Goal: Information Seeking & Learning: Learn about a topic

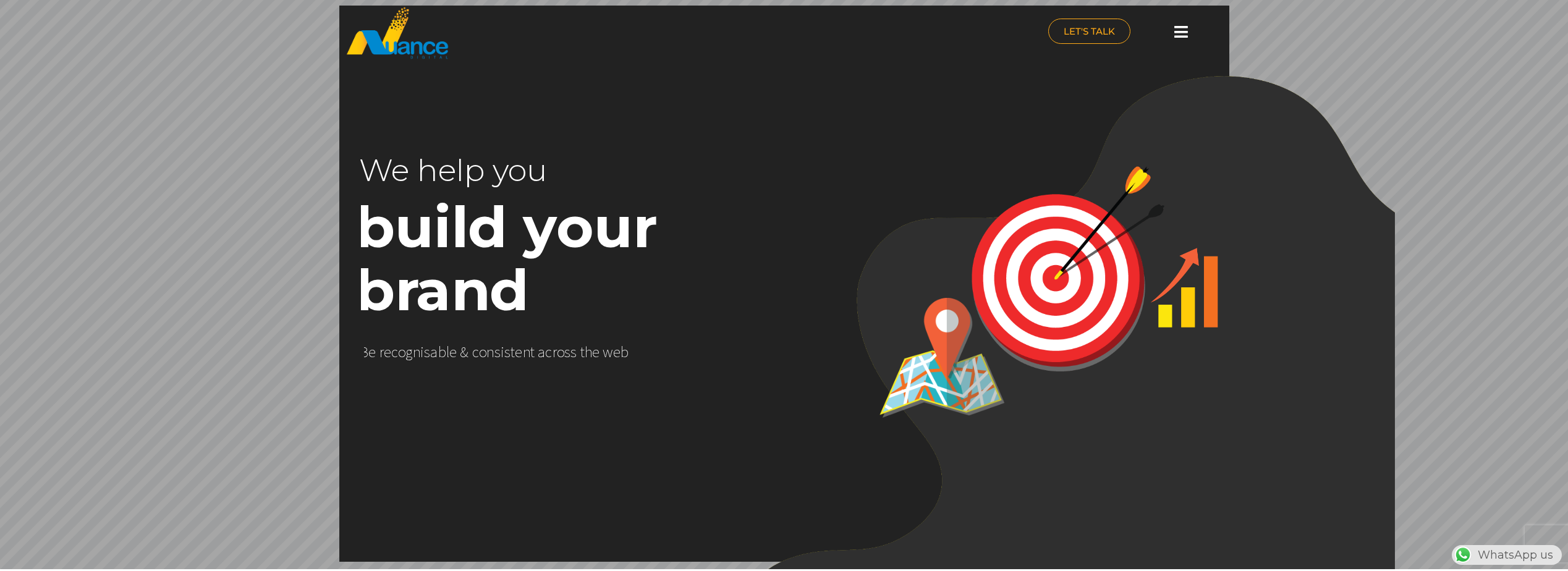
click at [1185, 37] on icon at bounding box center [1181, 31] width 14 height 16
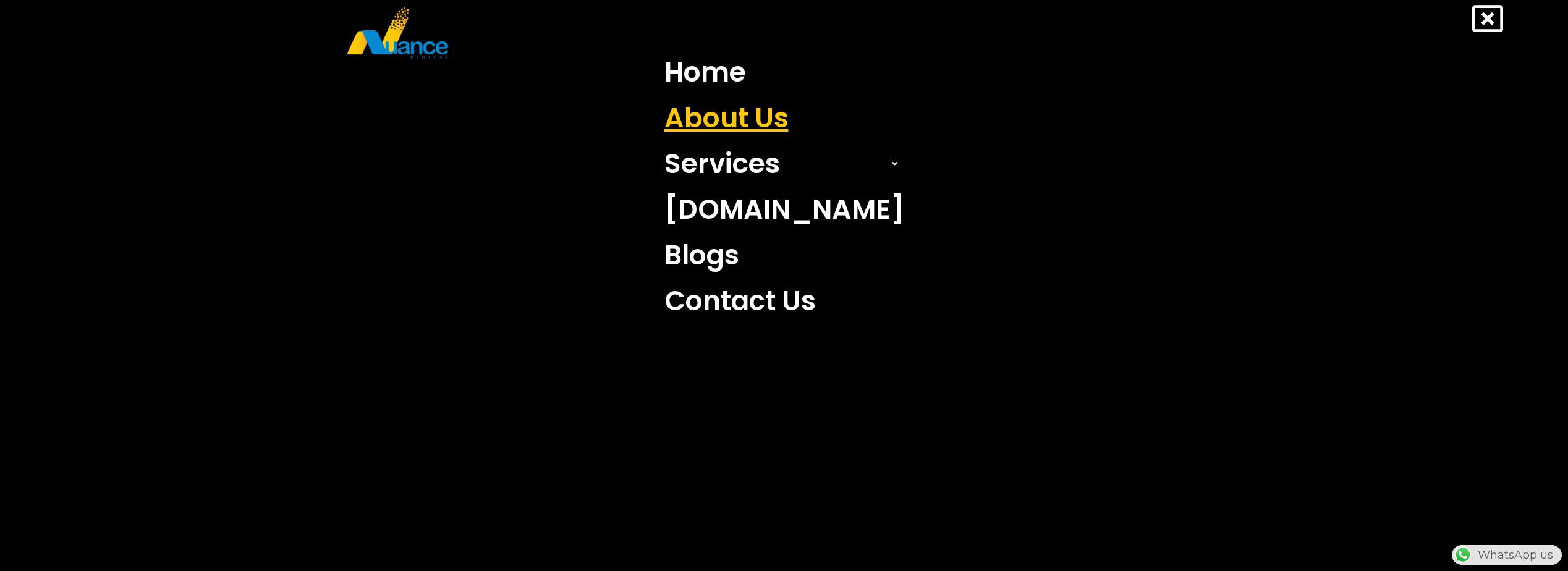
click at [736, 116] on link "About Us" at bounding box center [784, 117] width 258 height 45
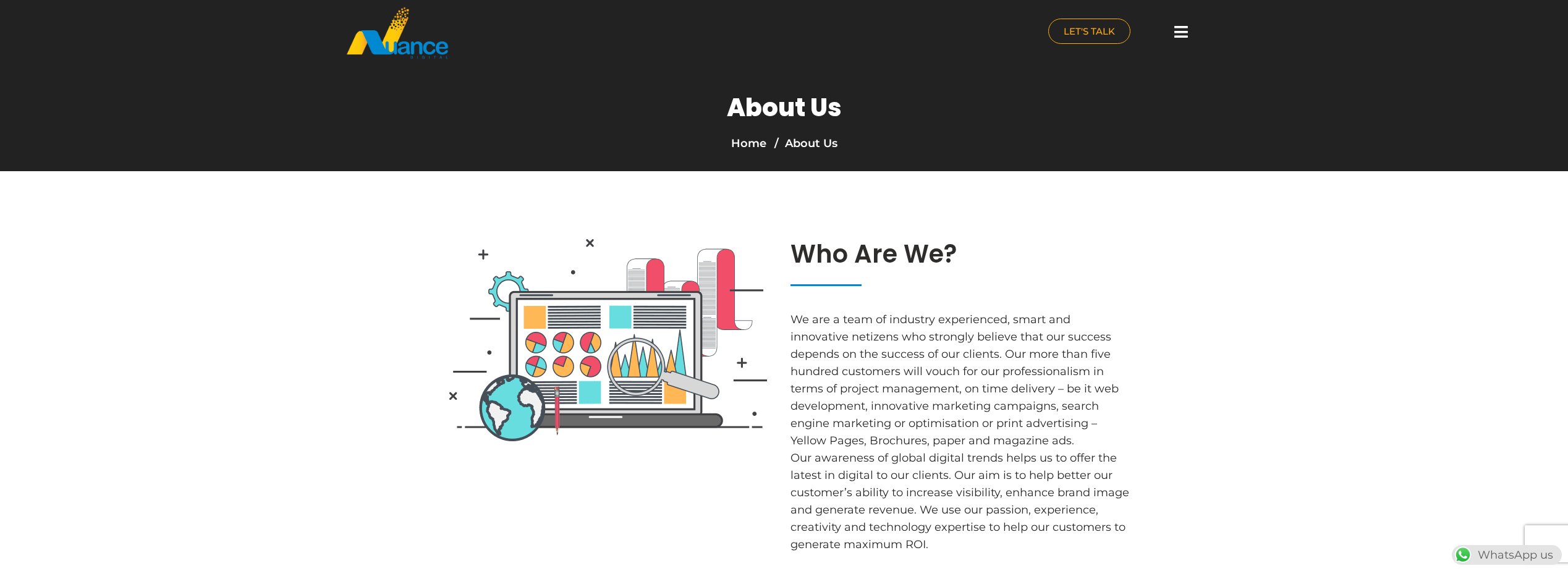
click at [1183, 31] on icon at bounding box center [1181, 31] width 14 height 16
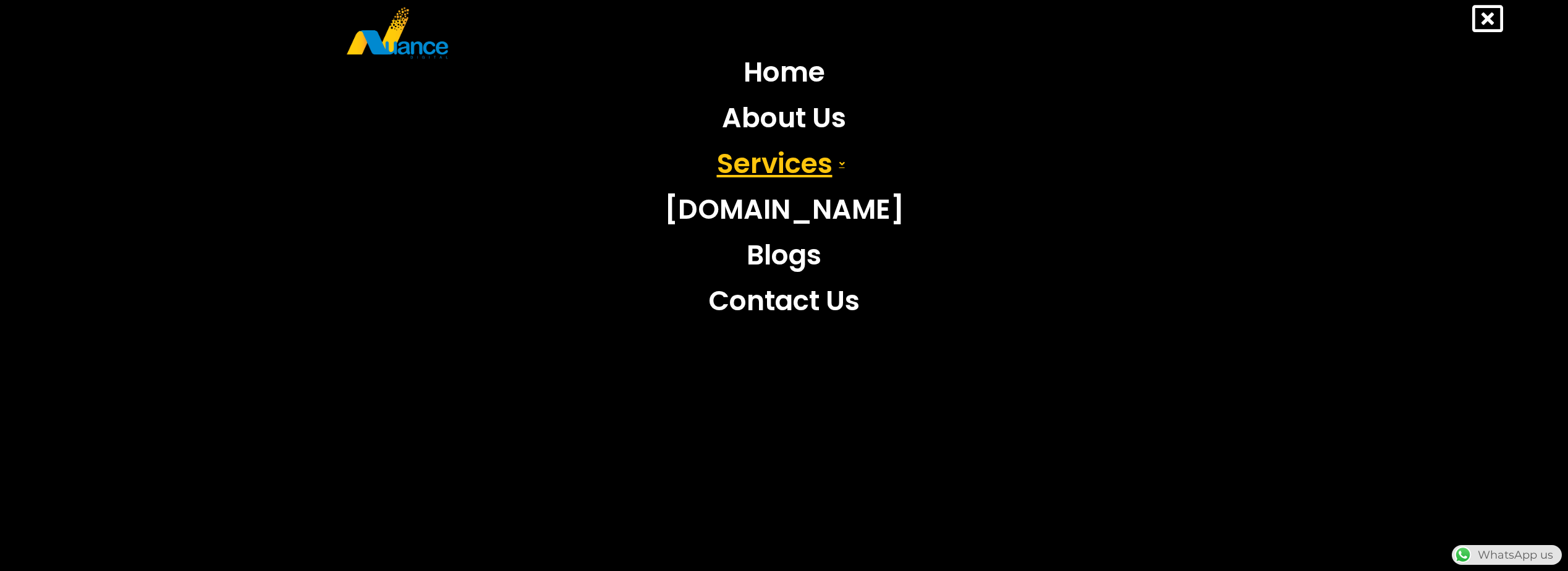
click at [781, 172] on link "Services" at bounding box center [784, 164] width 258 height 45
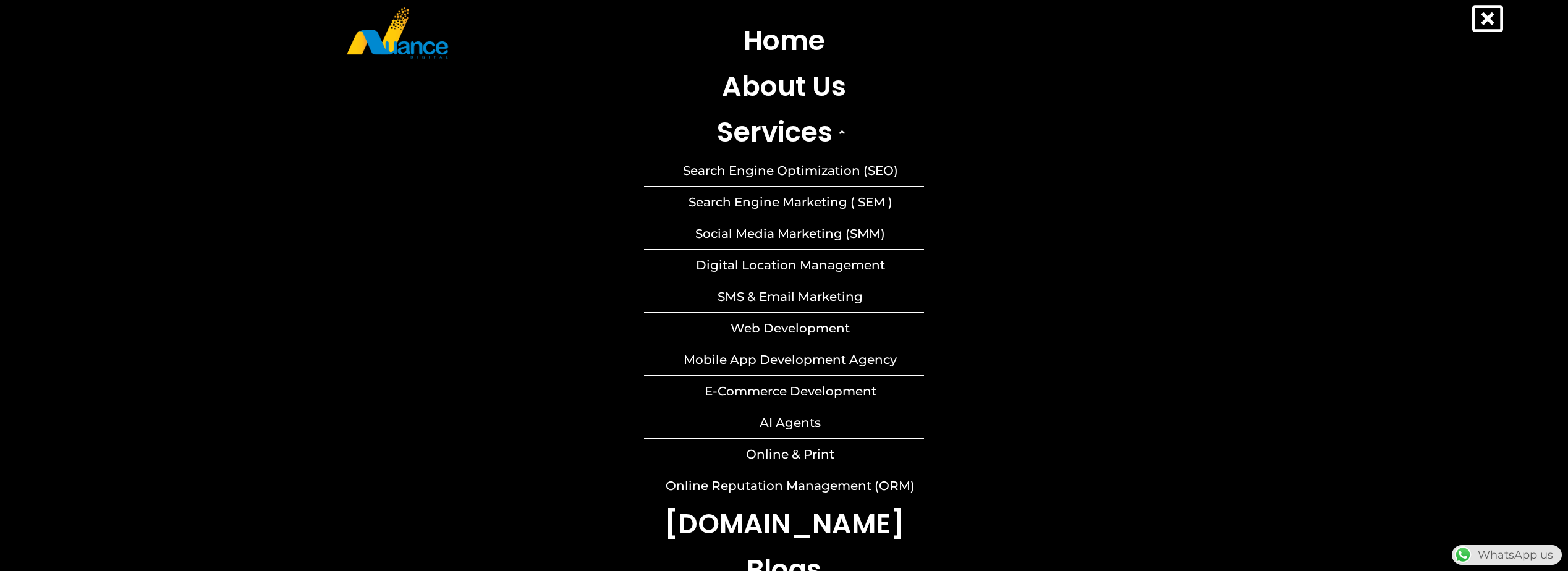
scroll to position [14, 0]
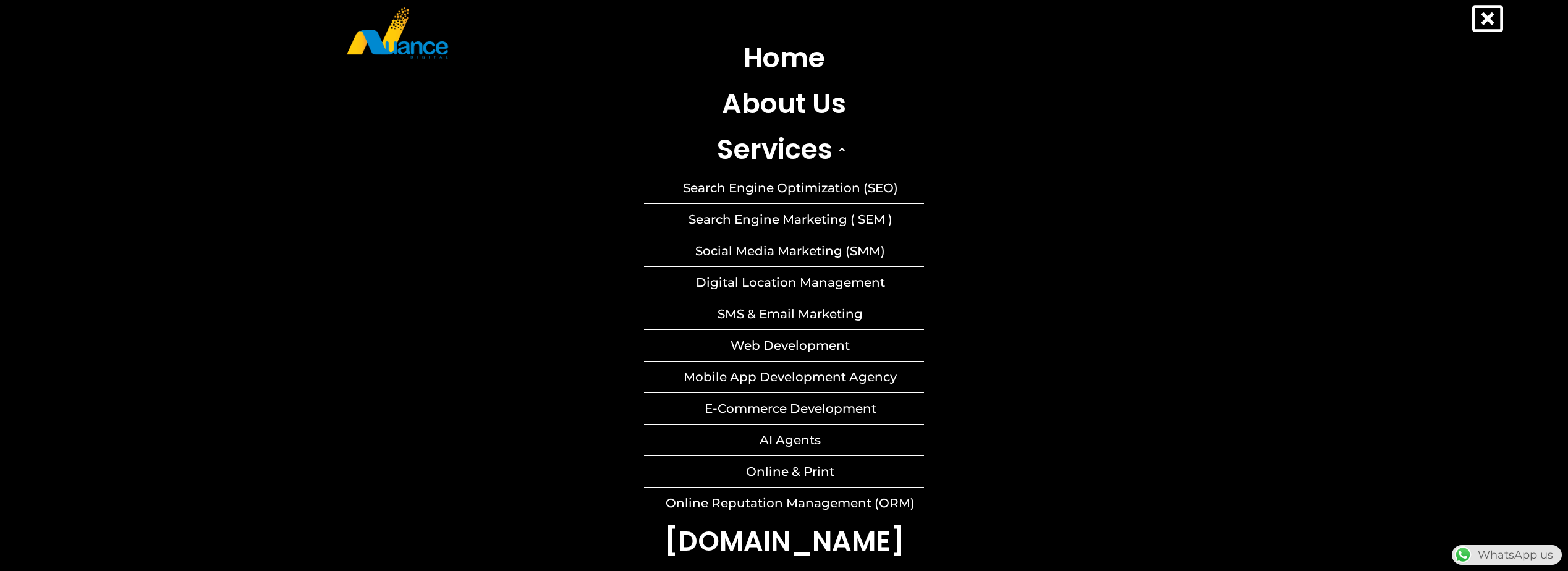
click at [788, 249] on link "Social Media Marketing (SMM)" at bounding box center [784, 251] width 280 height 31
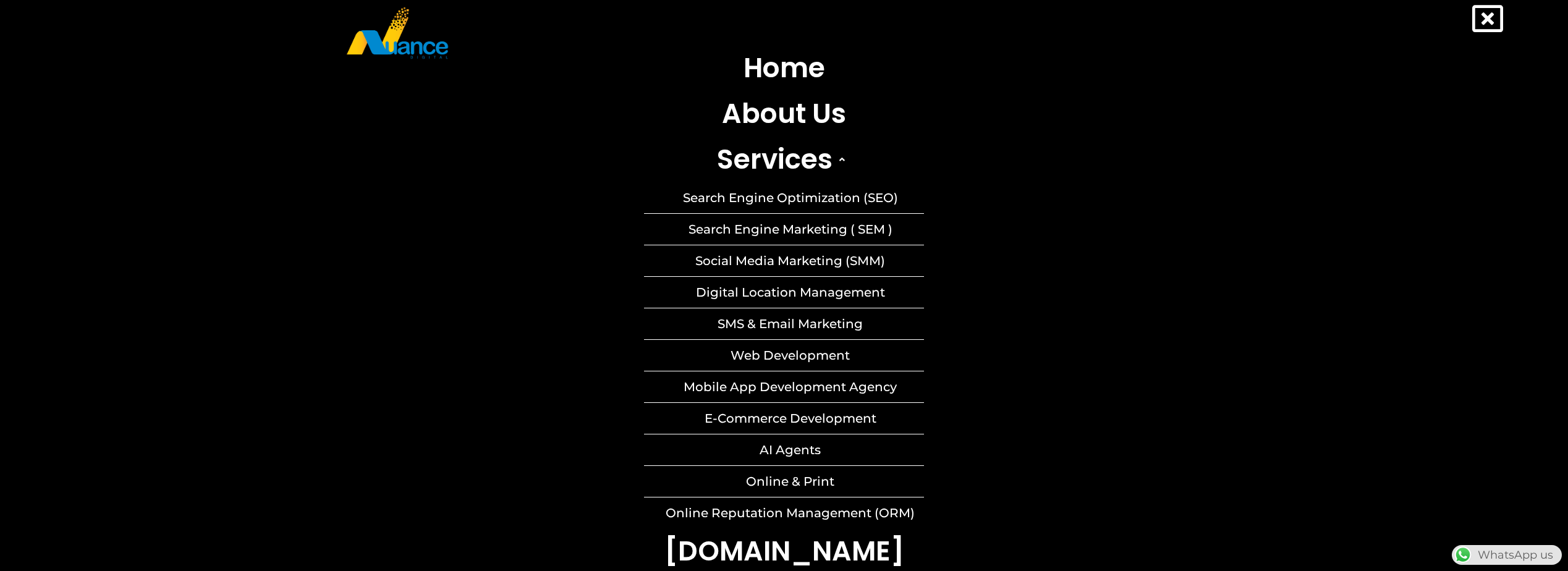
scroll to position [0, 0]
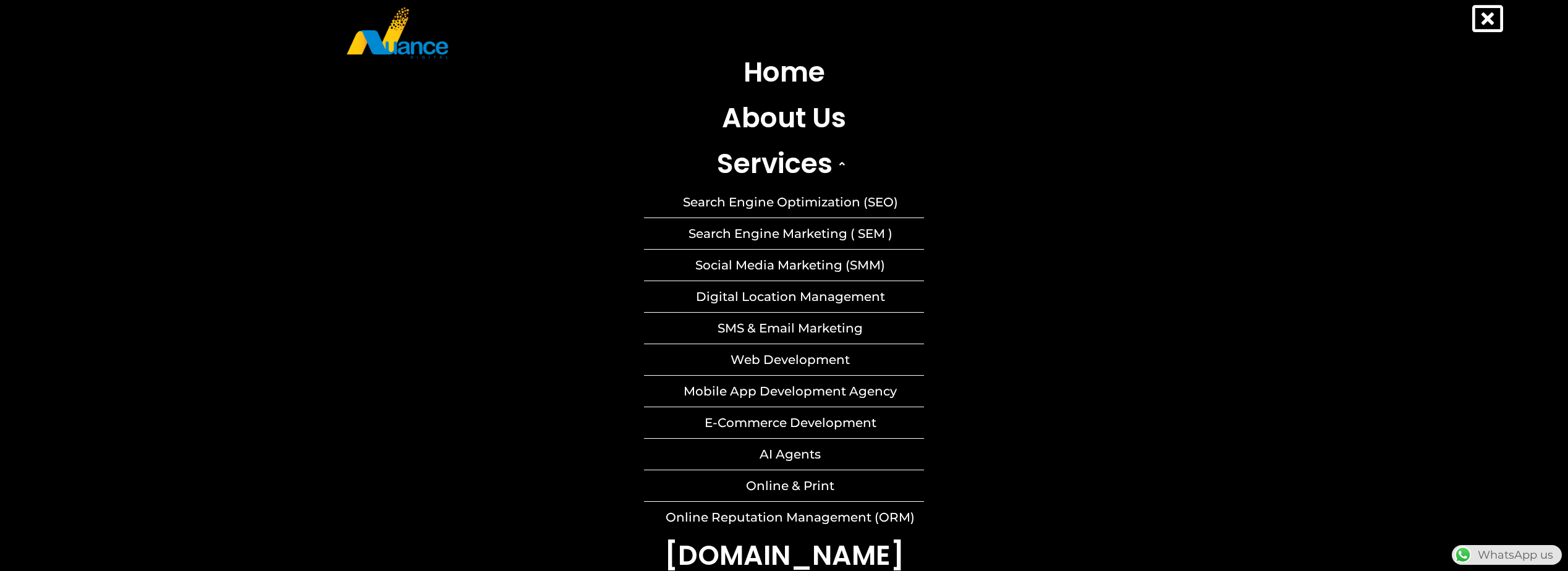
click at [1485, 19] on icon at bounding box center [1488, 19] width 31 height 31
